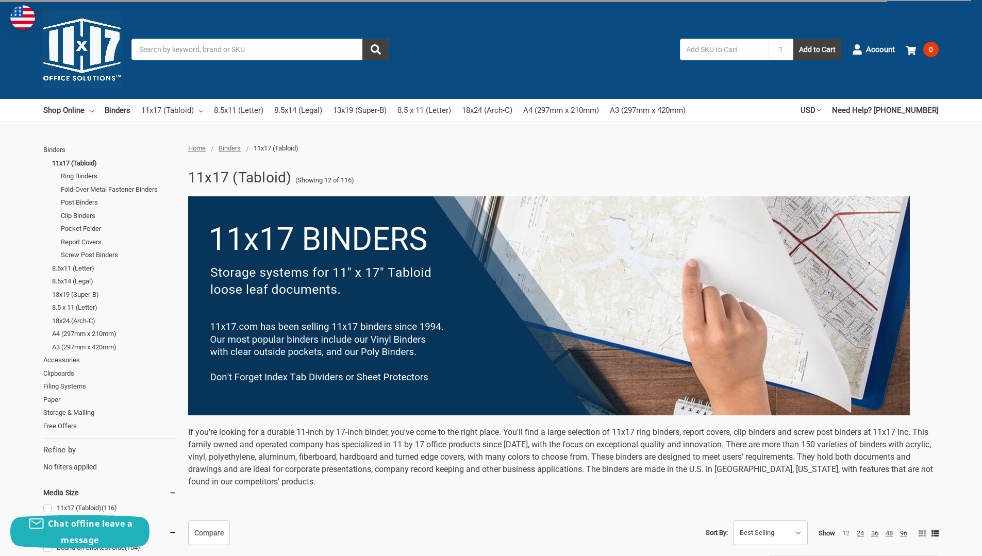
scroll to position [258, 0]
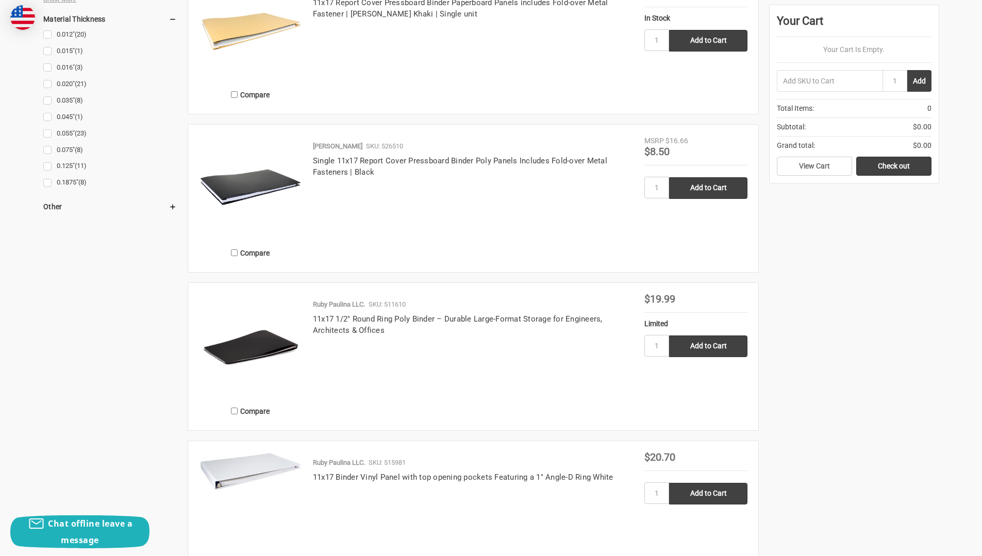
scroll to position [1392, 0]
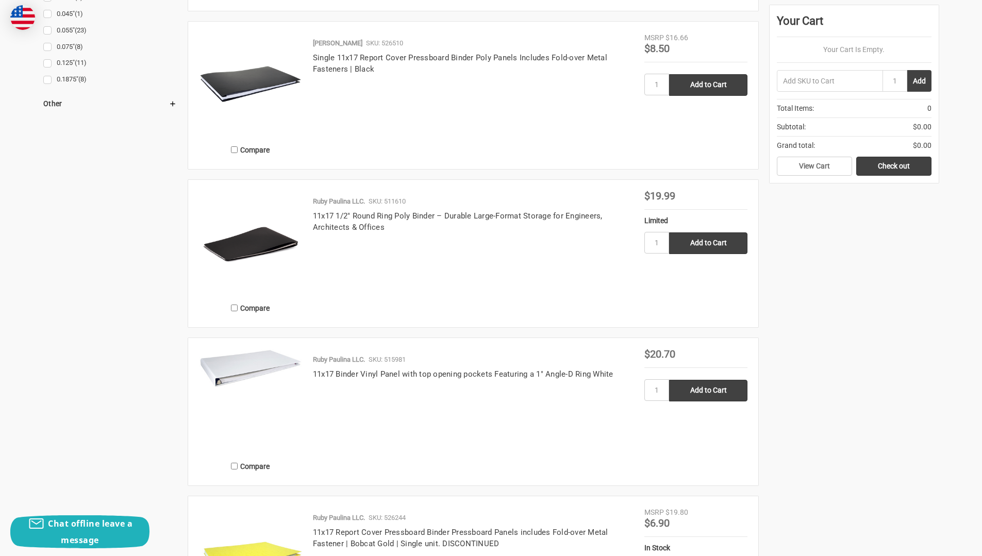
click at [271, 366] on img at bounding box center [250, 368] width 103 height 39
